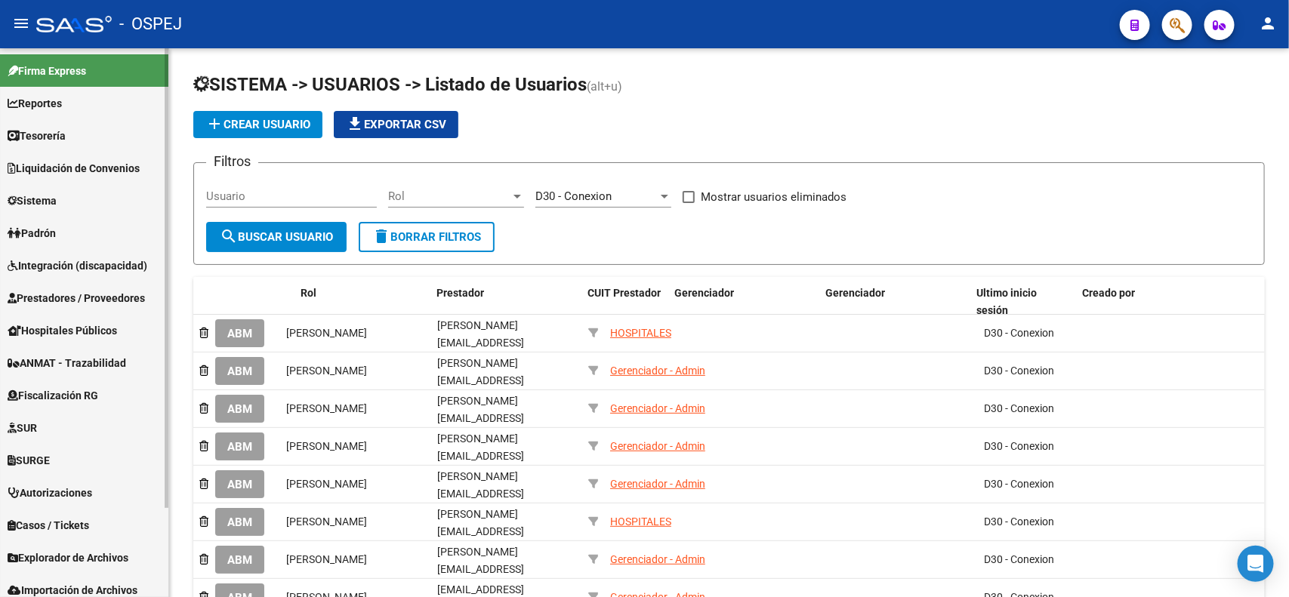
scroll to position [0, 310]
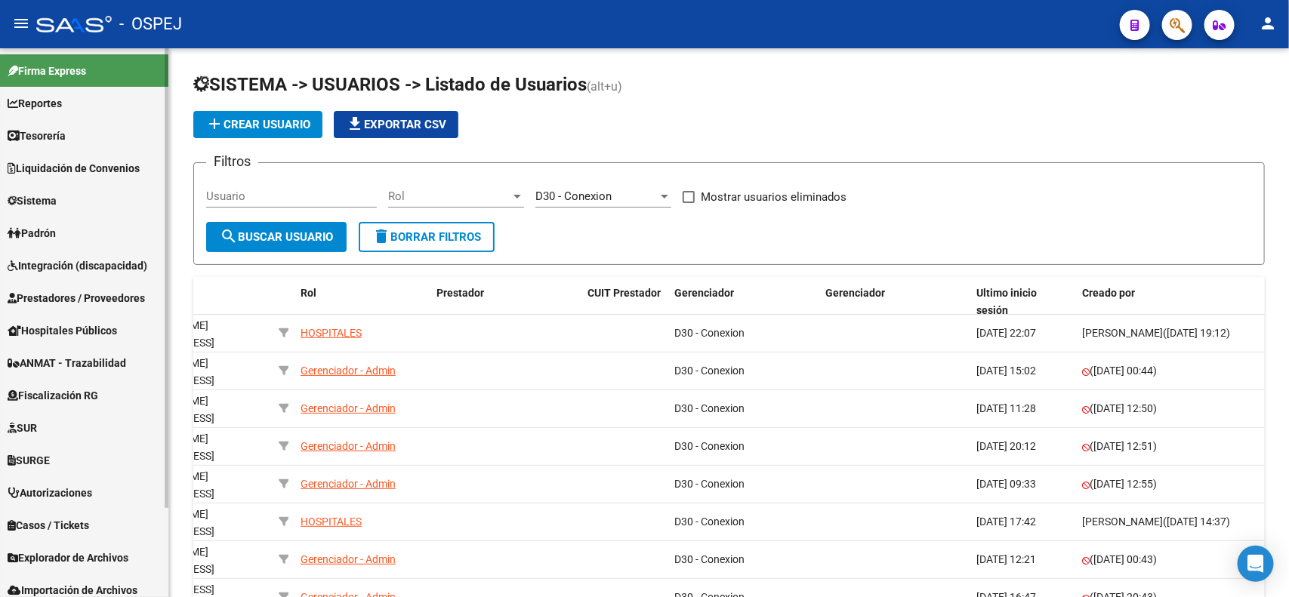
click at [69, 300] on span "Prestadores / Proveedores" at bounding box center [76, 298] width 137 height 17
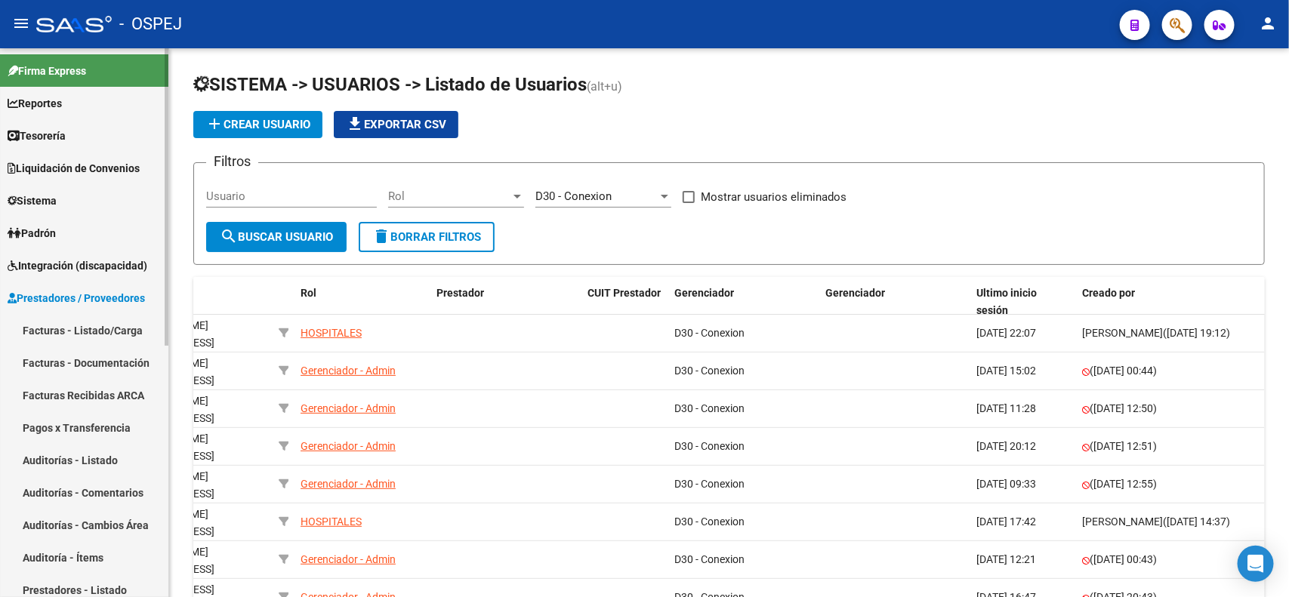
click at [119, 329] on link "Facturas - Listado/Carga" at bounding box center [84, 330] width 168 height 32
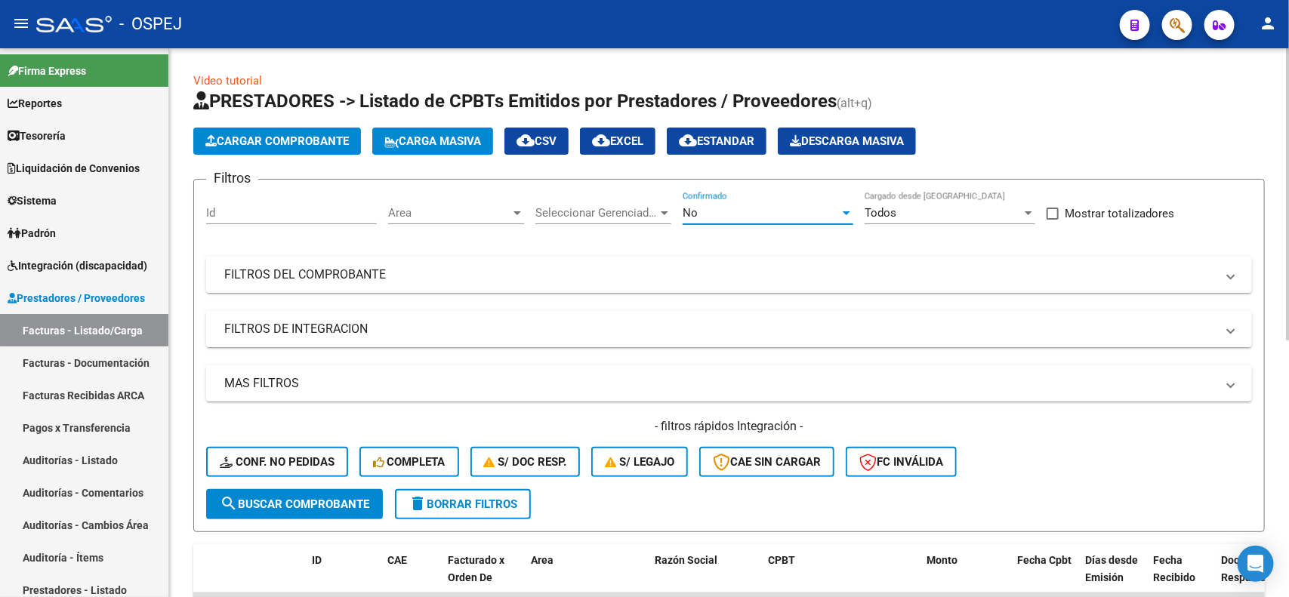
click at [725, 213] on div "No" at bounding box center [761, 213] width 157 height 14
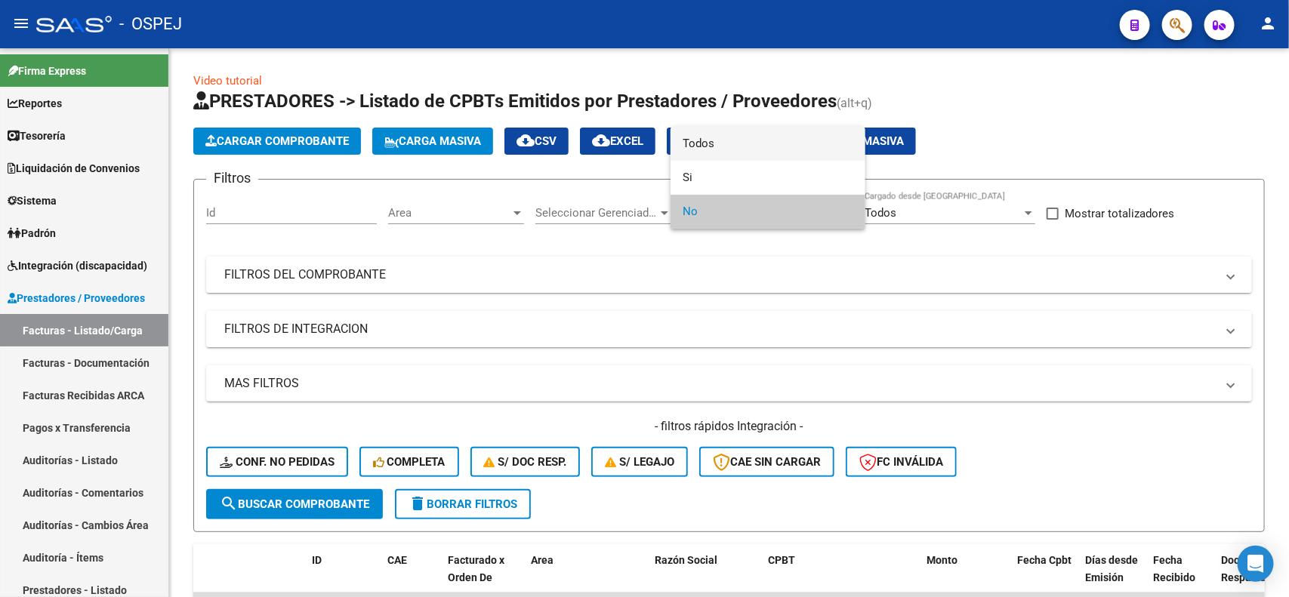
click at [758, 149] on span "Todos" at bounding box center [768, 144] width 171 height 34
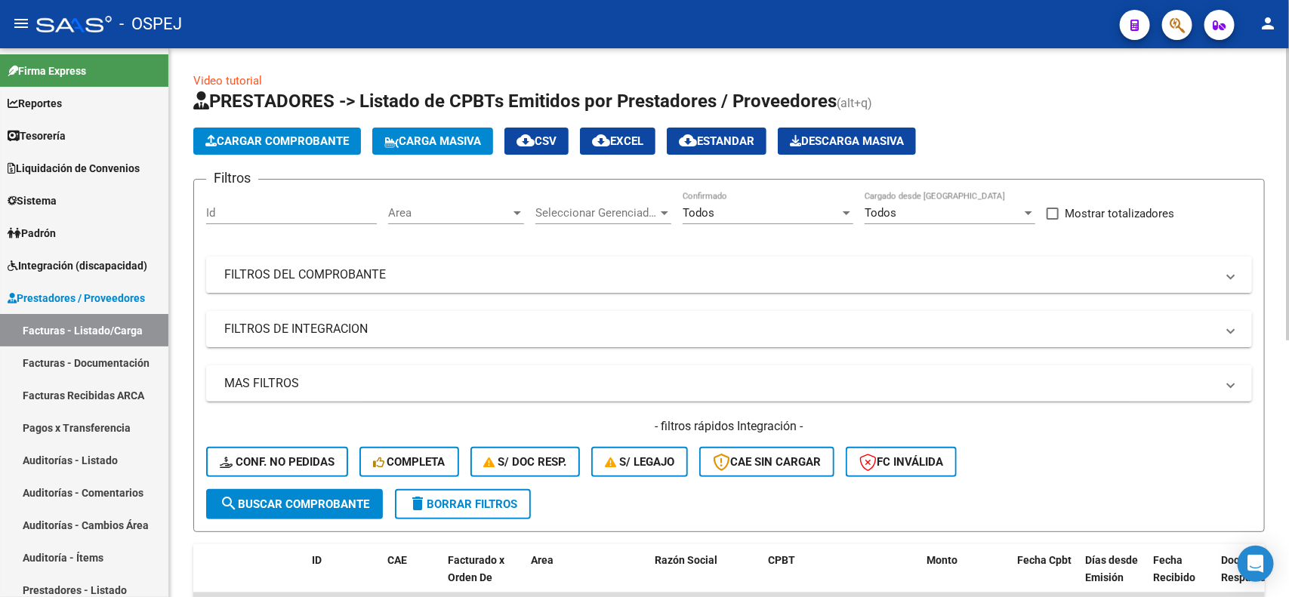
click at [624, 267] on mat-panel-title "FILTROS DEL COMPROBANTE" at bounding box center [720, 275] width 992 height 17
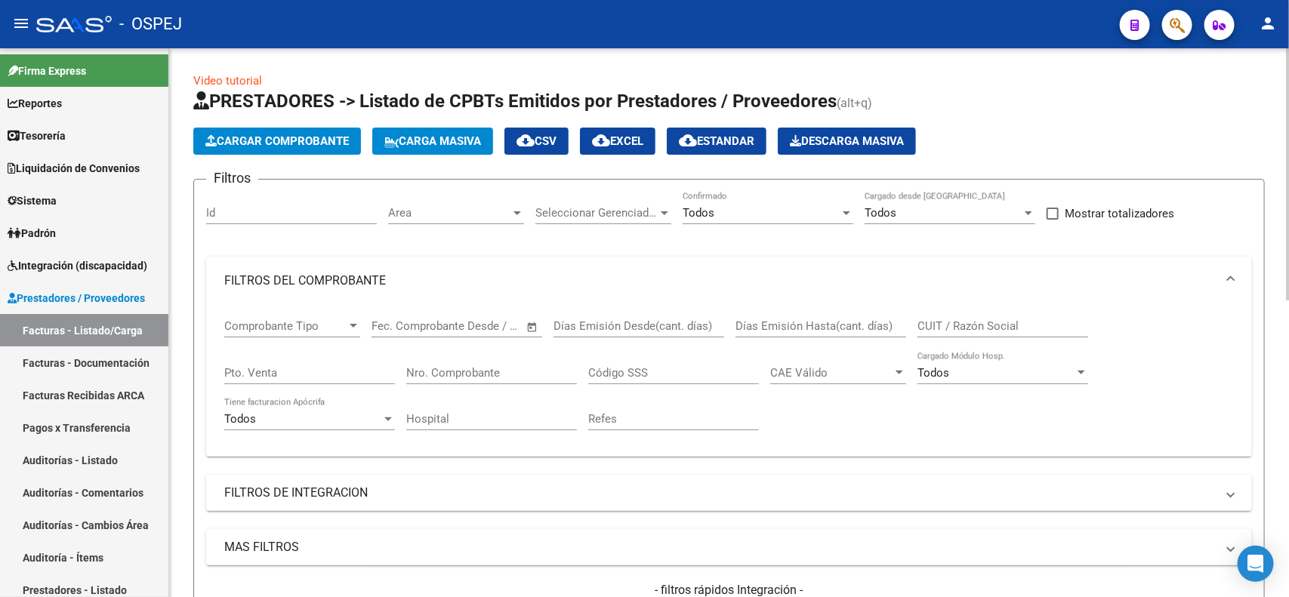
click at [517, 378] on div "Nro. Comprobante" at bounding box center [491, 368] width 171 height 32
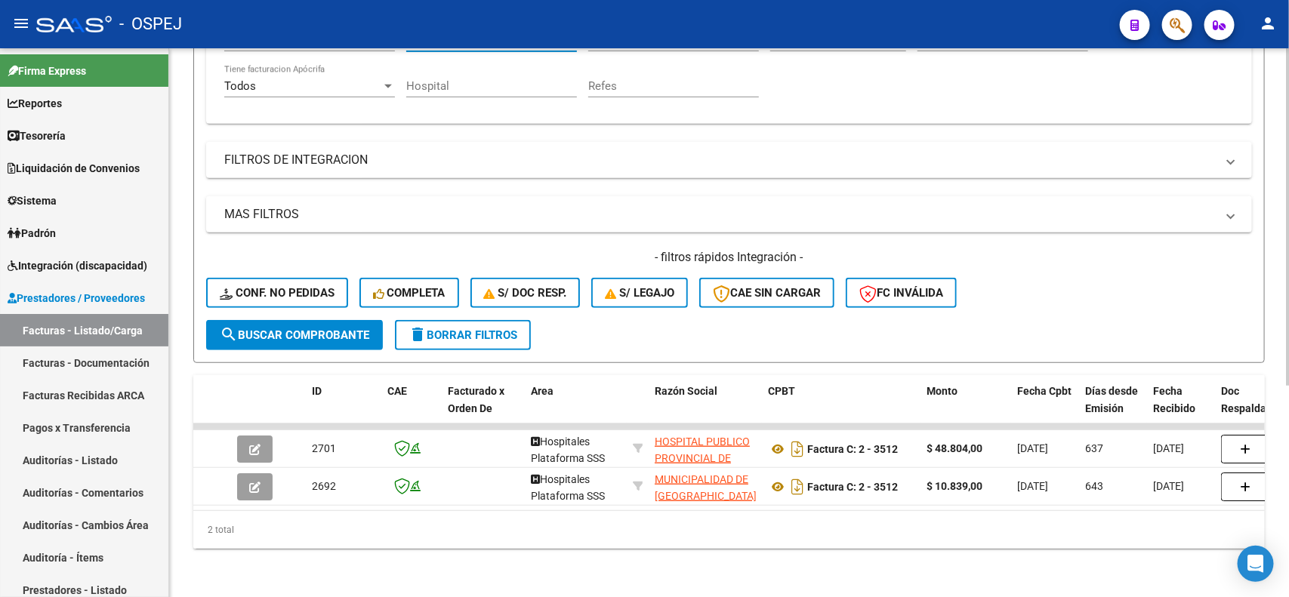
scroll to position [344, 0]
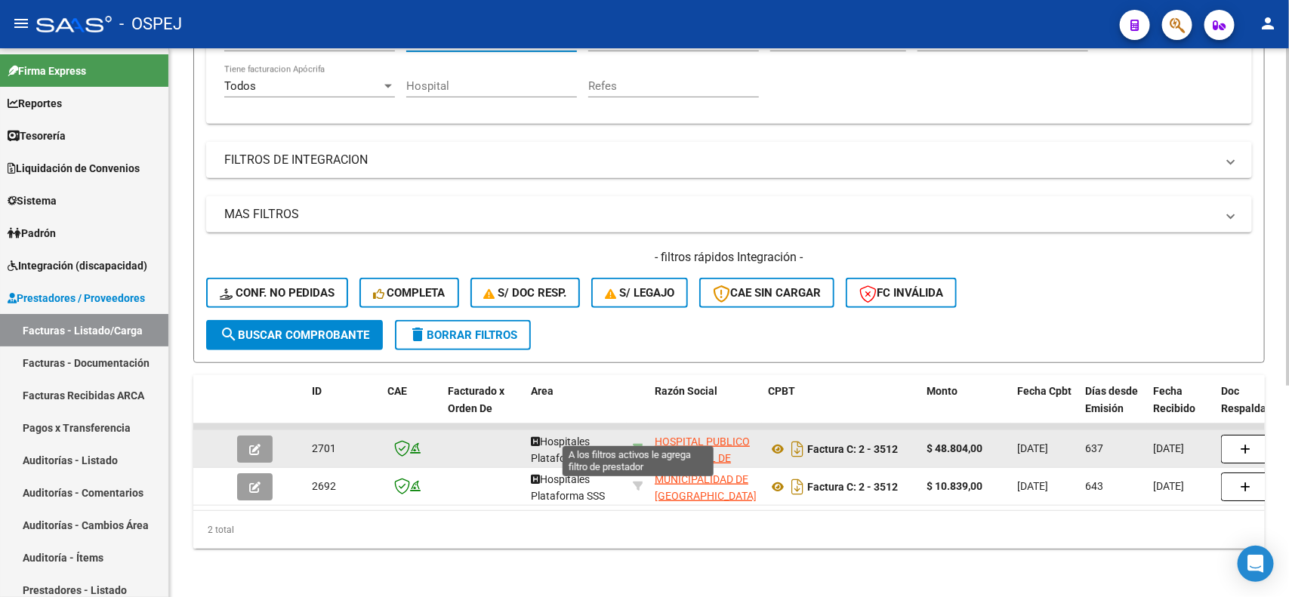
type input "3512"
click at [635, 443] on icon at bounding box center [638, 448] width 11 height 11
type input "30672338855"
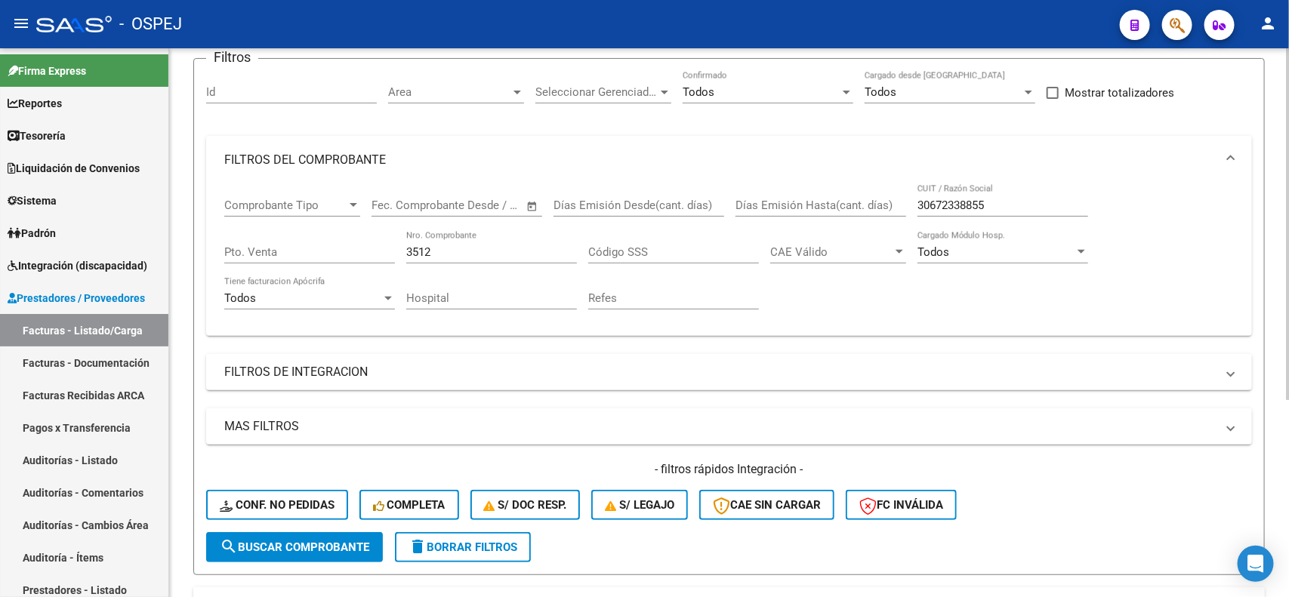
scroll to position [117, 0]
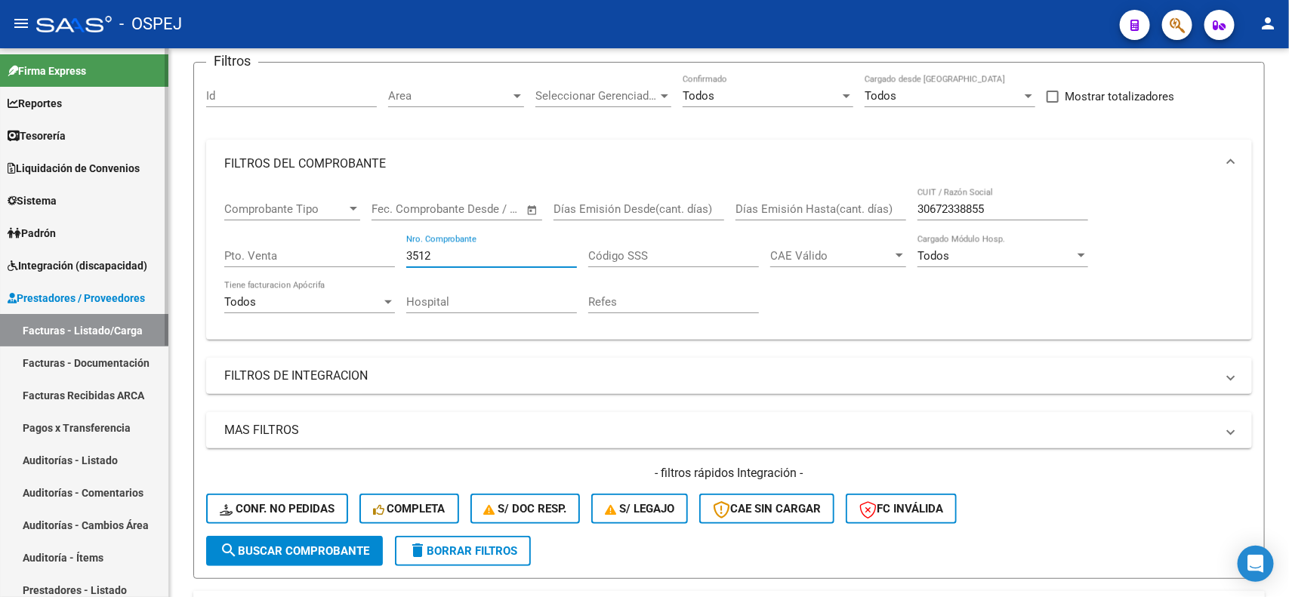
drag, startPoint x: 442, startPoint y: 252, endPoint x: 168, endPoint y: 268, distance: 274.7
click at [170, 269] on div "Video tutorial PRESTADORES -> Listado de CPBTs Emitidos por Prestadores / Prove…" at bounding box center [729, 353] width 1120 height 844
click at [285, 548] on span "search Buscar Comprobante" at bounding box center [295, 552] width 150 height 14
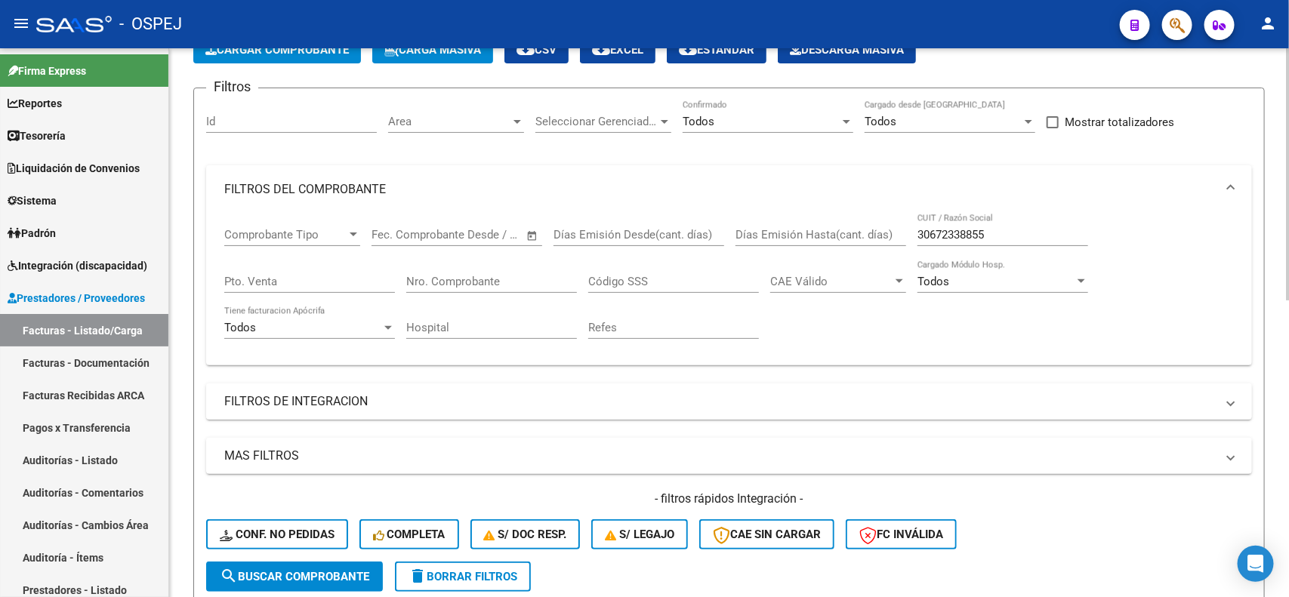
scroll to position [0, 0]
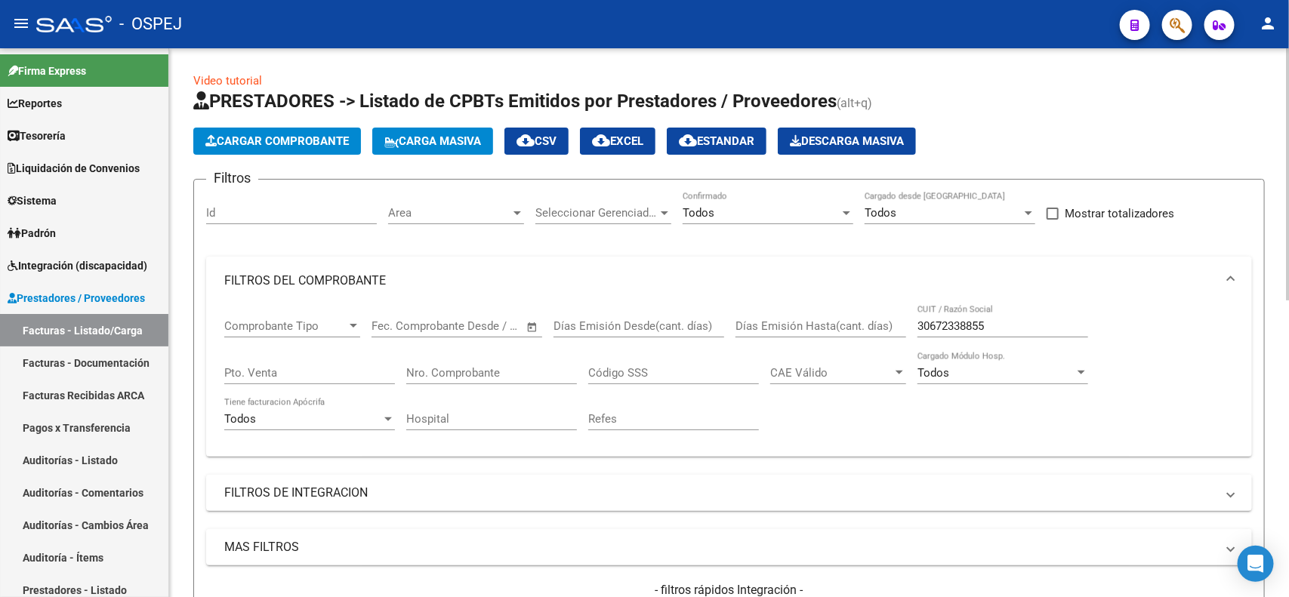
click at [1109, 212] on span "Mostrar totalizadores" at bounding box center [1120, 214] width 110 height 18
click at [1053, 220] on input "Mostrar totalizadores" at bounding box center [1052, 220] width 1 height 1
checkbox input "true"
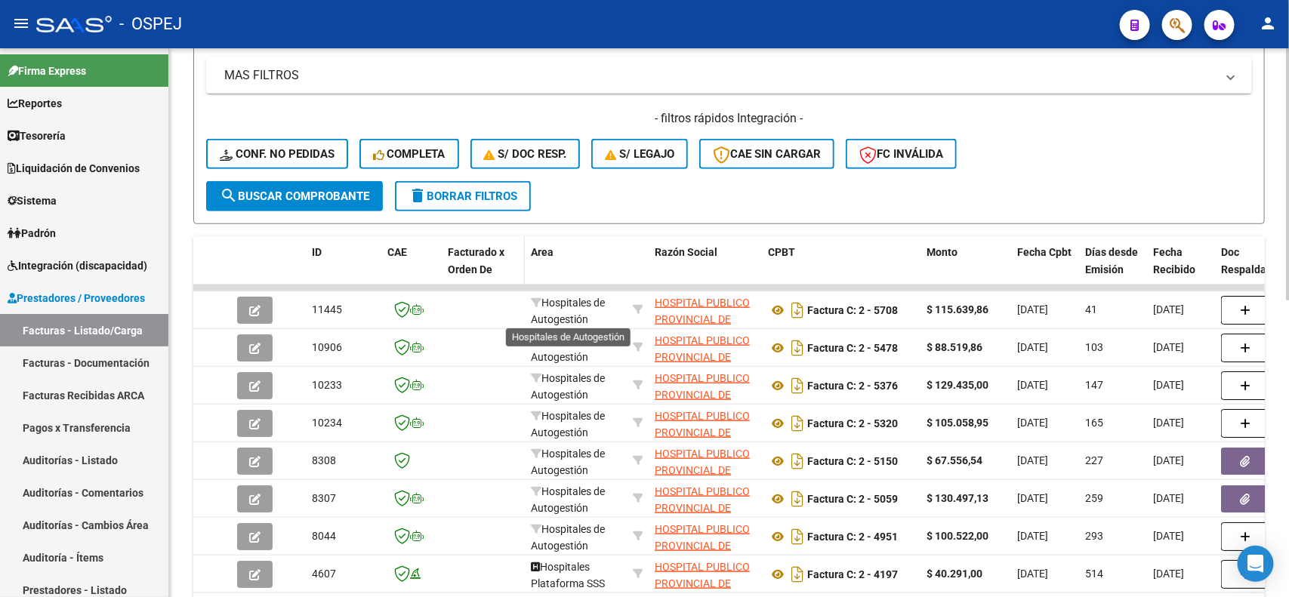
scroll to position [2, 0]
click at [355, 199] on button "search Buscar Comprobante" at bounding box center [294, 196] width 177 height 30
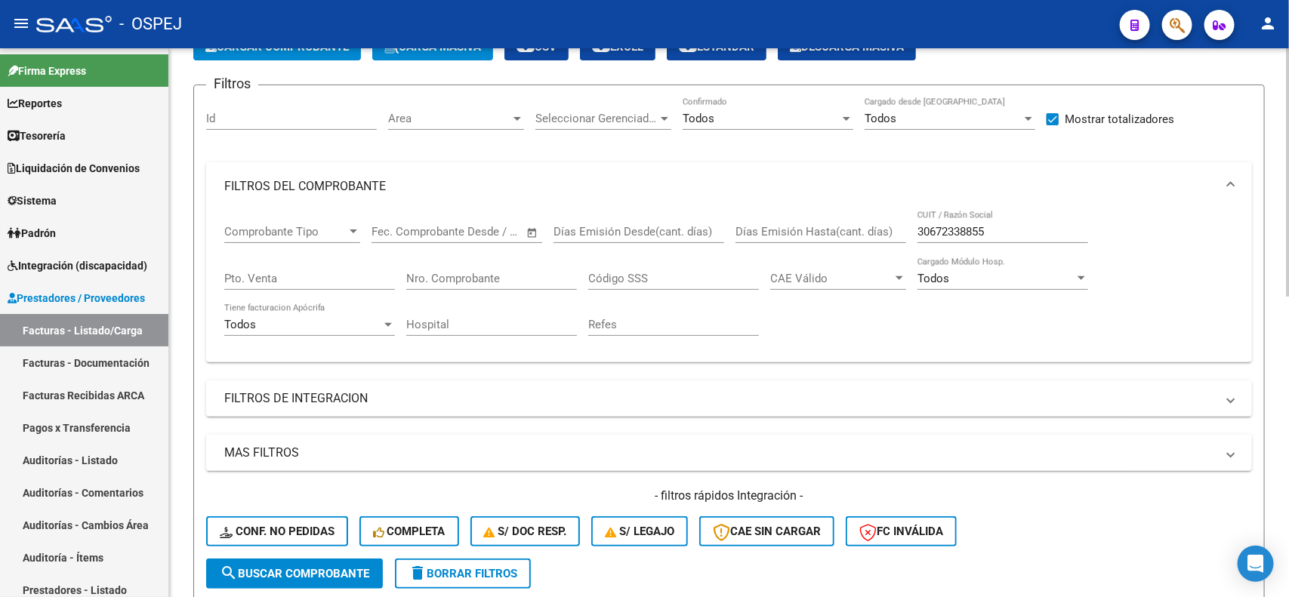
scroll to position [0, 0]
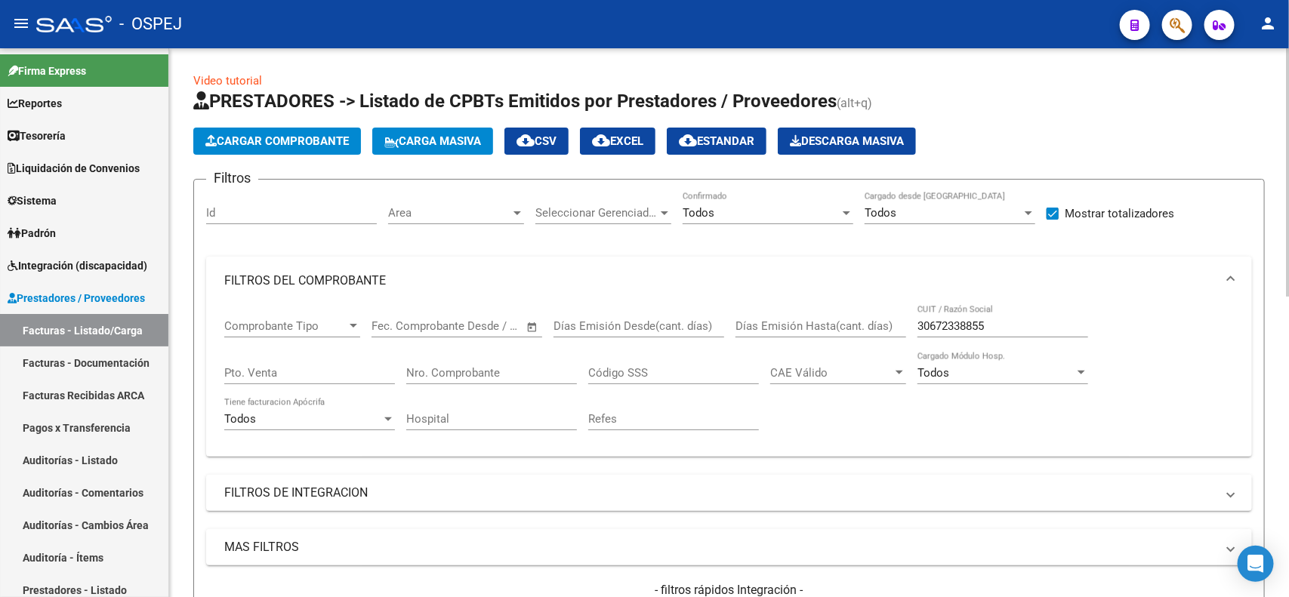
click at [610, 136] on mat-icon "cloud_download" at bounding box center [601, 140] width 18 height 18
